Goal: Transaction & Acquisition: Subscribe to service/newsletter

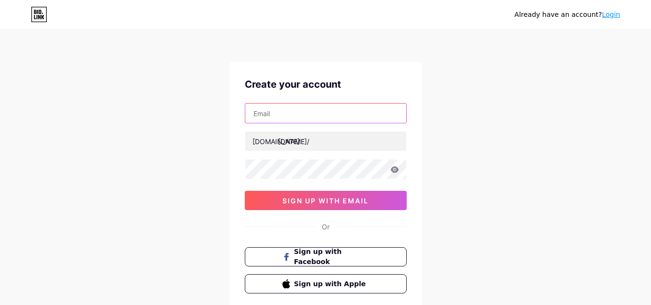
click at [318, 113] on input "text" at bounding box center [325, 113] width 161 height 19
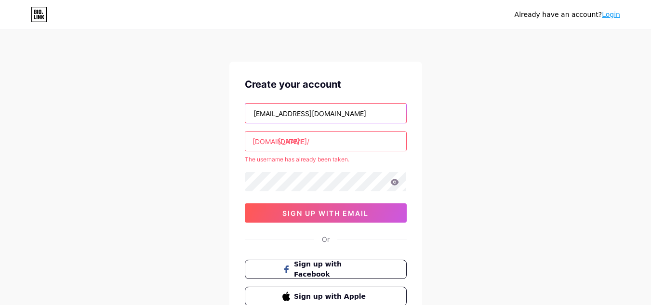
click at [319, 112] on input "[EMAIL_ADDRESS][DOMAIN_NAME]" at bounding box center [325, 113] width 161 height 19
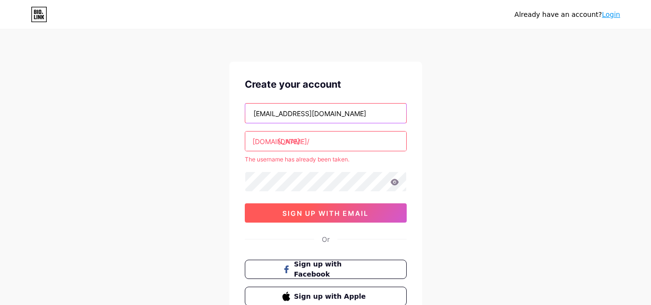
type input "[EMAIL_ADDRESS][DOMAIN_NAME]"
click at [331, 216] on span "sign up with email" at bounding box center [326, 213] width 86 height 8
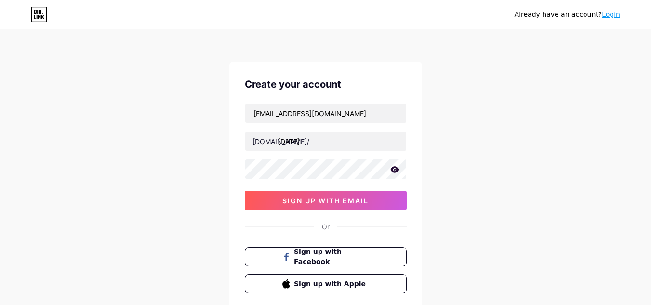
click at [398, 173] on icon at bounding box center [395, 169] width 9 height 7
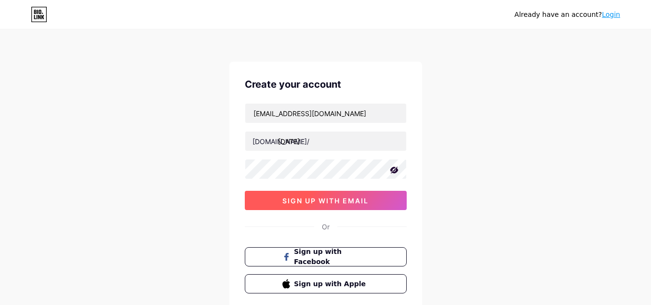
click at [383, 194] on button "sign up with email" at bounding box center [326, 200] width 162 height 19
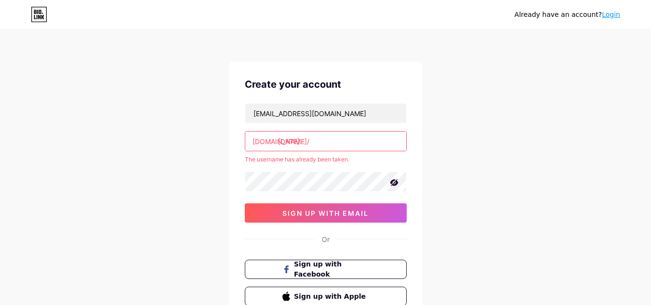
click at [308, 138] on input "[DATE]" at bounding box center [325, 141] width 161 height 19
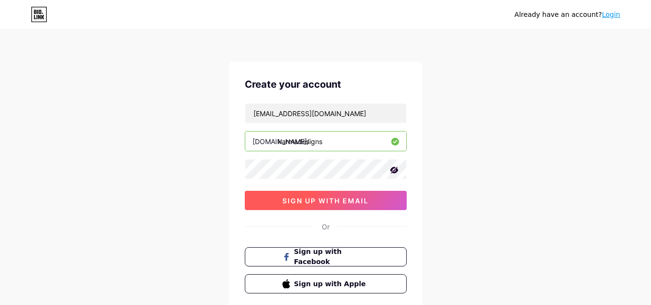
type input "karmadesigns"
click at [338, 193] on button "sign up with email" at bounding box center [326, 200] width 162 height 19
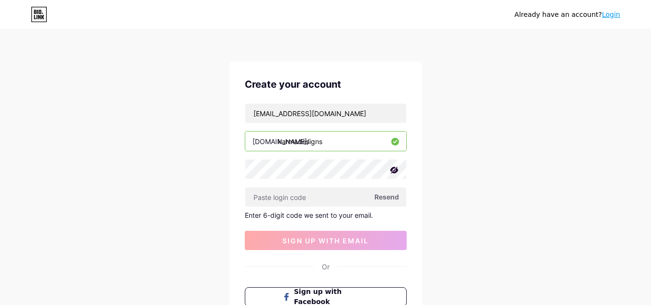
click at [383, 196] on span "Resend" at bounding box center [387, 197] width 25 height 10
click at [400, 191] on input "text" at bounding box center [325, 197] width 161 height 19
click at [390, 200] on span "Resend" at bounding box center [387, 197] width 25 height 10
click at [349, 109] on input "[EMAIL_ADDRESS][DOMAIN_NAME]" at bounding box center [325, 113] width 161 height 19
